Goal: Task Accomplishment & Management: Use online tool/utility

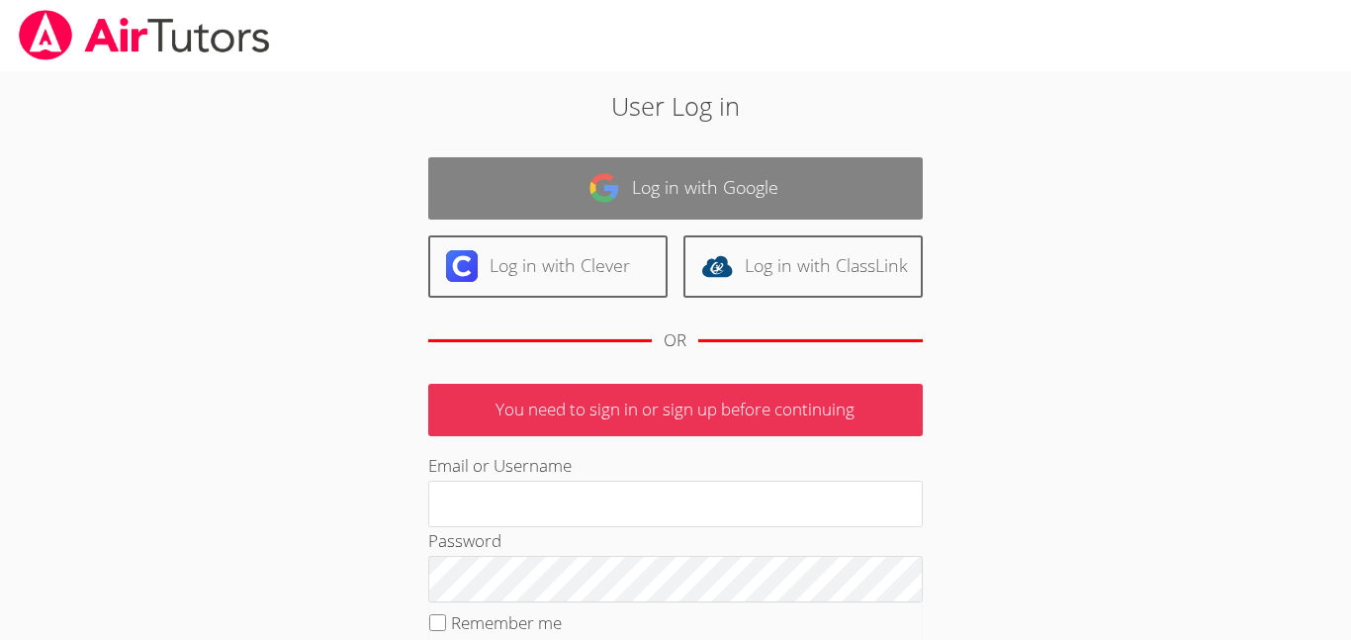
click at [638, 161] on link "Log in with Google" at bounding box center [675, 188] width 495 height 62
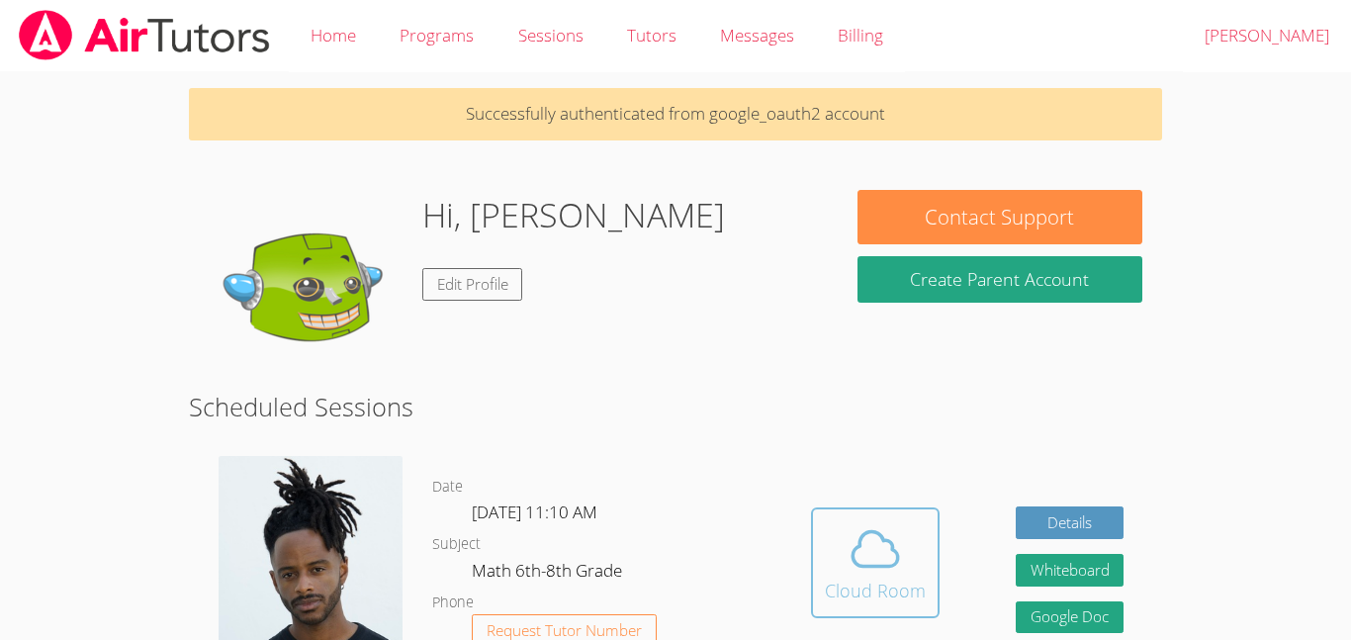
click at [843, 531] on span at bounding box center [875, 548] width 101 height 55
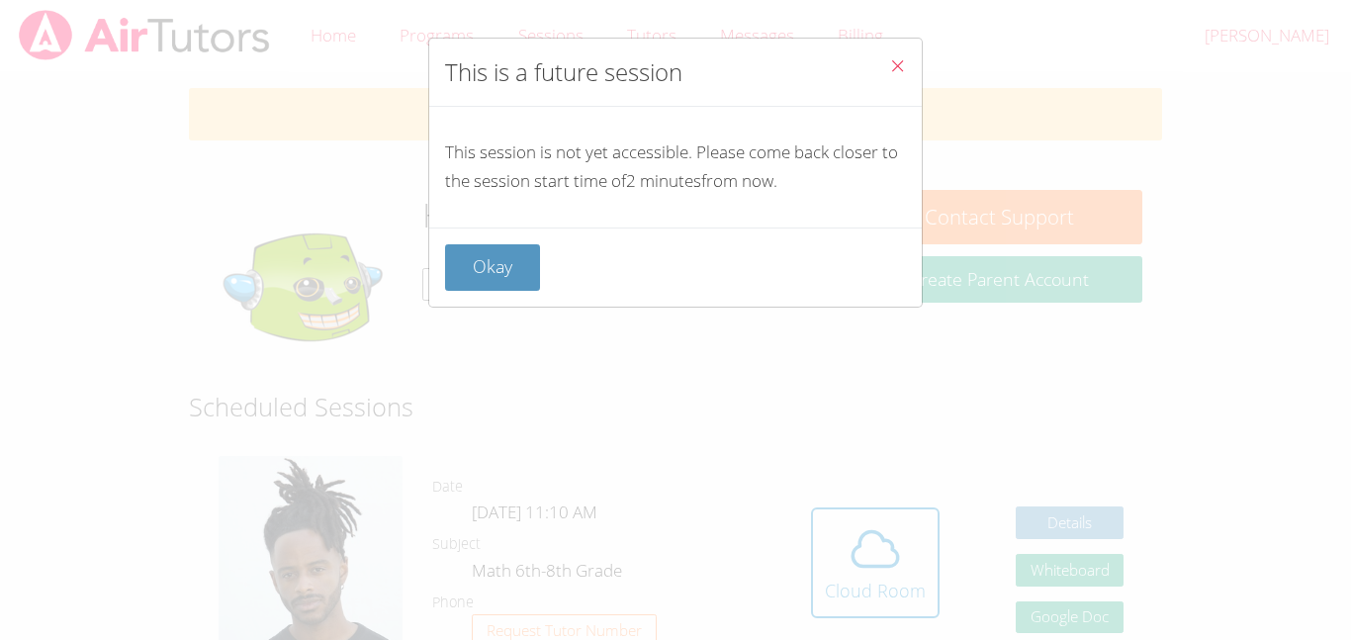
click at [887, 71] on button "Close" at bounding box center [897, 69] width 48 height 60
click at [887, 71] on link "Billing" at bounding box center [860, 36] width 89 height 72
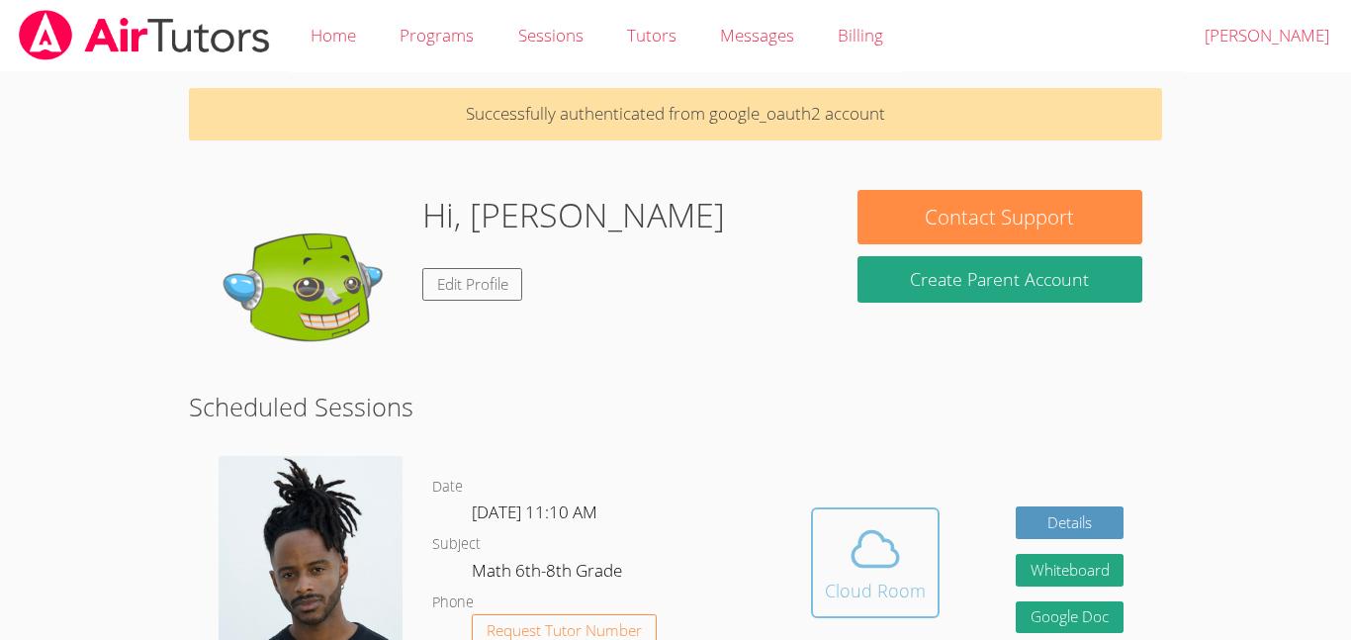
click at [892, 512] on button "Cloud Room" at bounding box center [875, 562] width 129 height 111
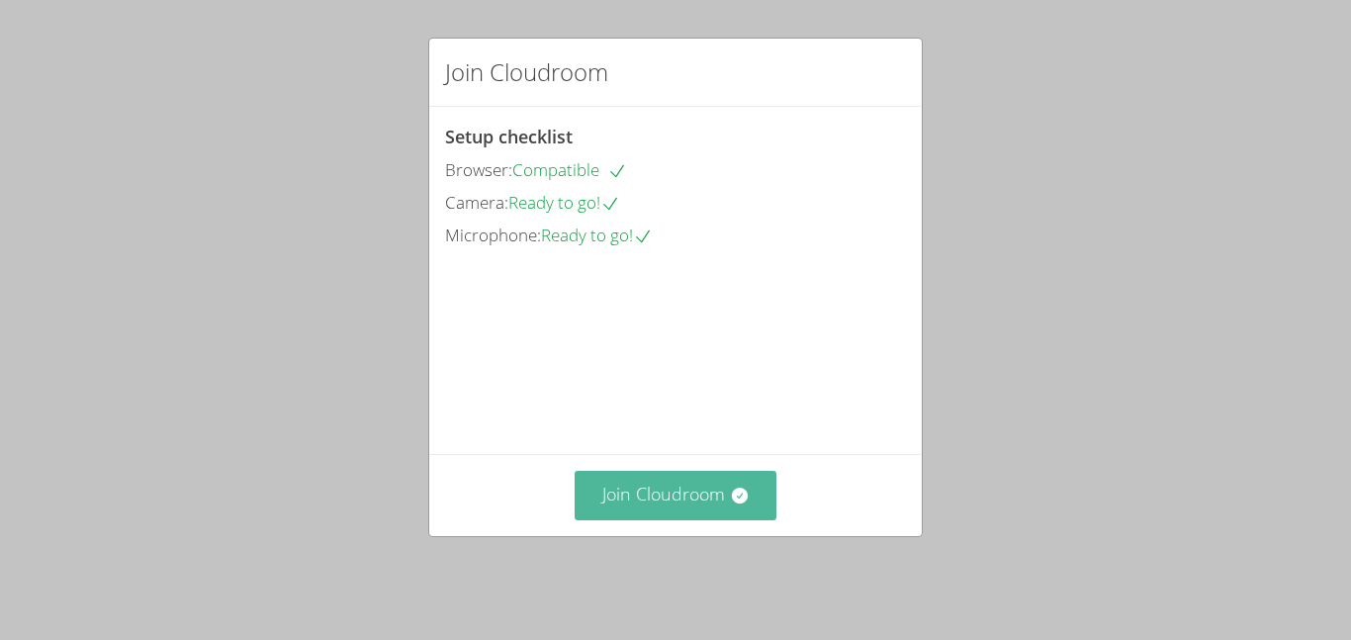
click at [738, 503] on icon at bounding box center [739, 496] width 16 height 16
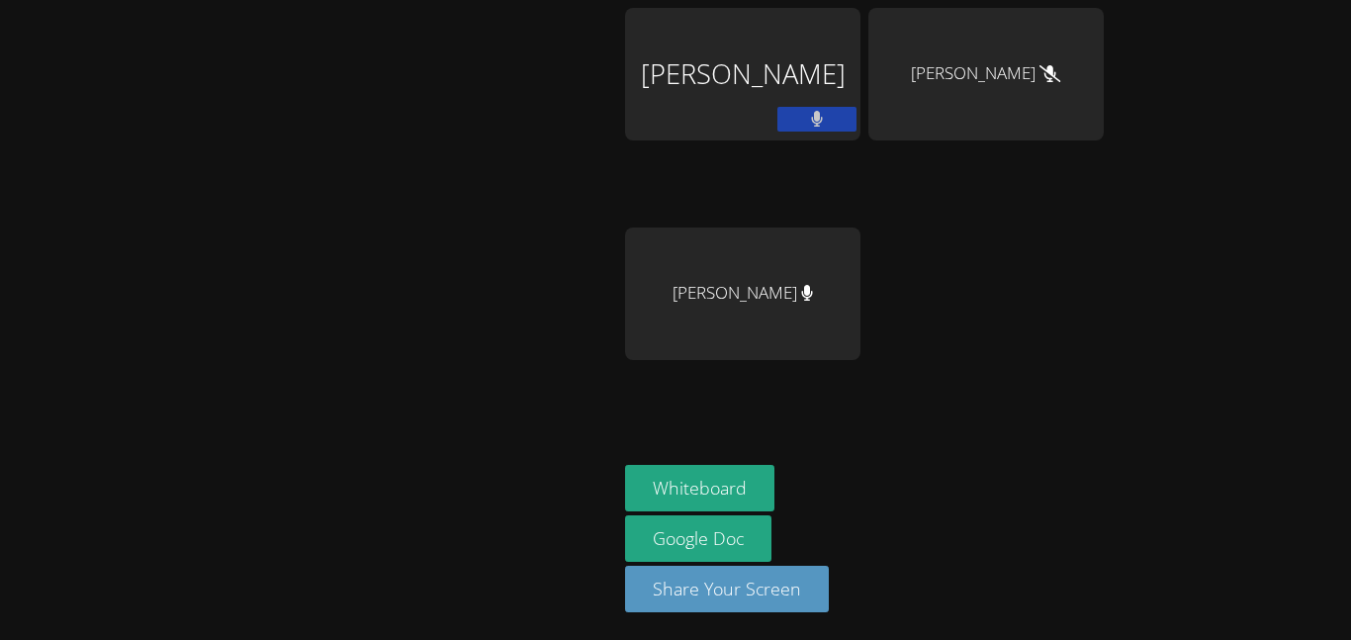
click at [796, 113] on button at bounding box center [816, 119] width 79 height 25
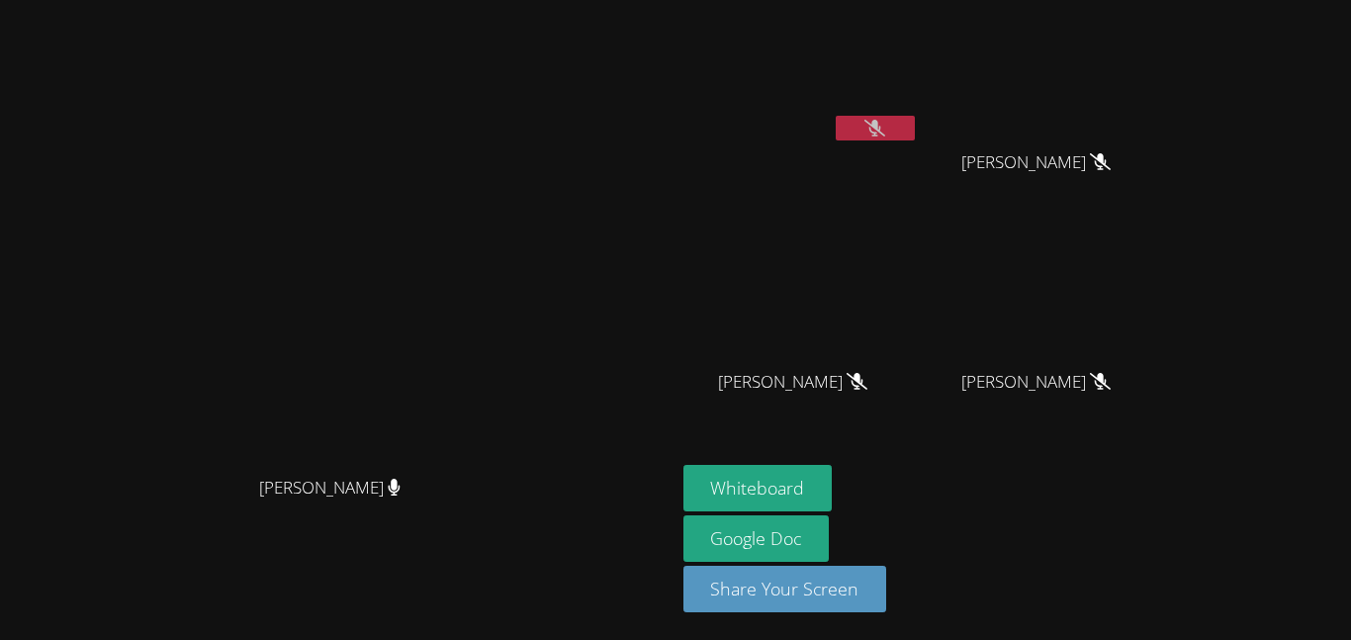
click at [999, 462] on aside "[PERSON_NAME] [PERSON_NAME] [PERSON_NAME] [PERSON_NAME] [PERSON_NAME] [PERSON_N…" at bounding box center [923, 320] width 495 height 640
click at [833, 487] on button "Whiteboard" at bounding box center [757, 488] width 149 height 46
